Goal: Task Accomplishment & Management: Use online tool/utility

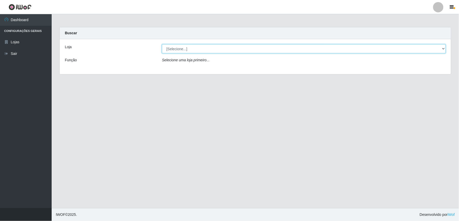
click at [443, 48] on select "[Selecione...] Queiroz Atacadão - Ceará Mirim" at bounding box center [304, 48] width 284 height 9
select select "465"
click at [162, 44] on select "[Selecione...] Queiroz Atacadão - Ceará Mirim" at bounding box center [304, 48] width 284 height 9
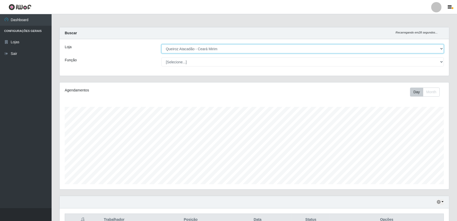
scroll to position [107, 390]
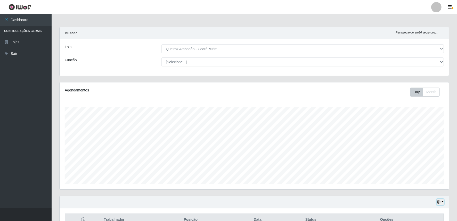
click at [441, 201] on button "button" at bounding box center [440, 203] width 7 height 6
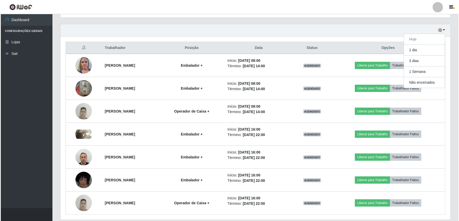
scroll to position [190, 0]
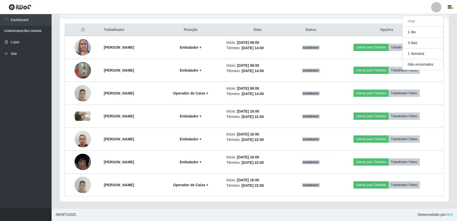
click at [453, 21] on div "Carregando... Buscar Recarregando em 23 segundos... Loja [Selecione...] Queiroz…" at bounding box center [255, 23] width 406 height 372
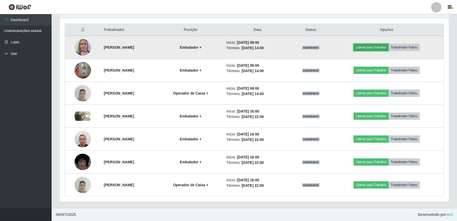
click at [388, 47] on button "Liberar para Trabalho" at bounding box center [371, 47] width 35 height 7
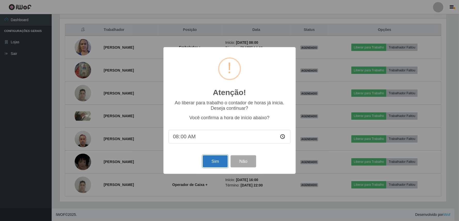
click at [211, 165] on button "Sim" at bounding box center [215, 162] width 25 height 12
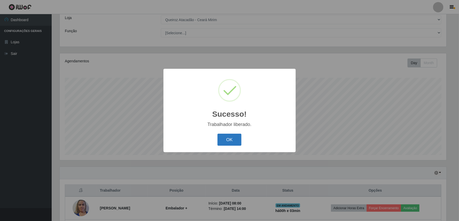
click at [235, 143] on button "OK" at bounding box center [229, 140] width 24 height 12
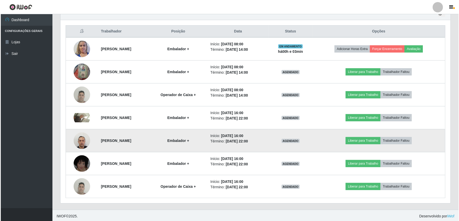
scroll to position [190, 0]
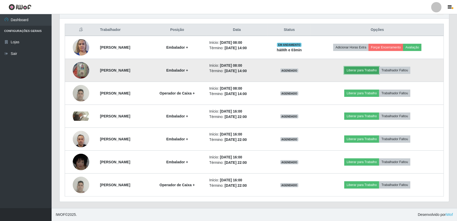
click at [372, 68] on button "Liberar para Trabalho" at bounding box center [362, 70] width 35 height 7
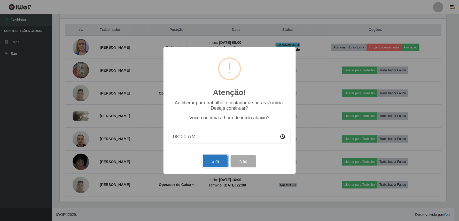
click at [217, 164] on button "Sim" at bounding box center [215, 162] width 25 height 12
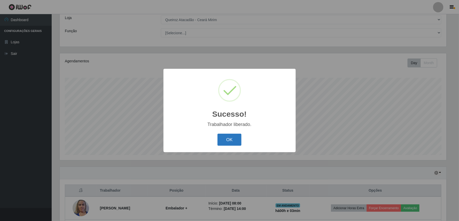
click at [228, 138] on button "OK" at bounding box center [229, 140] width 24 height 12
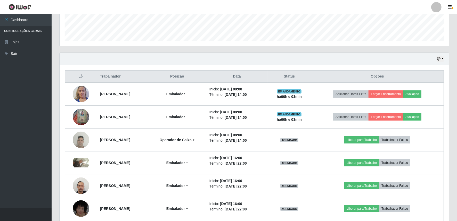
scroll to position [144, 0]
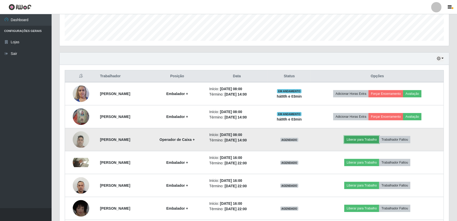
click at [375, 139] on button "Liberar para Trabalho" at bounding box center [362, 139] width 35 height 7
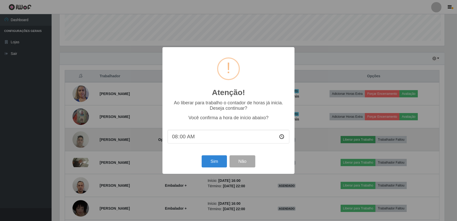
scroll to position [107, 386]
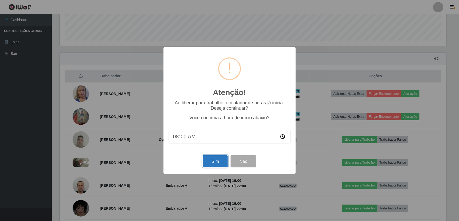
click at [219, 162] on button "Sim" at bounding box center [215, 162] width 25 height 12
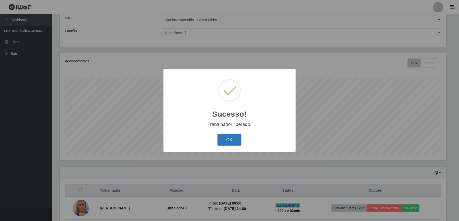
click at [236, 140] on button "OK" at bounding box center [229, 140] width 24 height 12
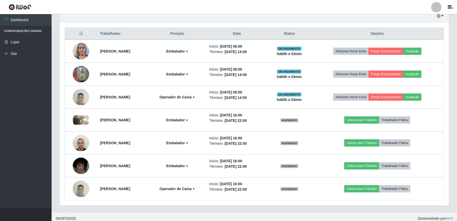
scroll to position [190, 0]
